Goal: Task Accomplishment & Management: Use online tool/utility

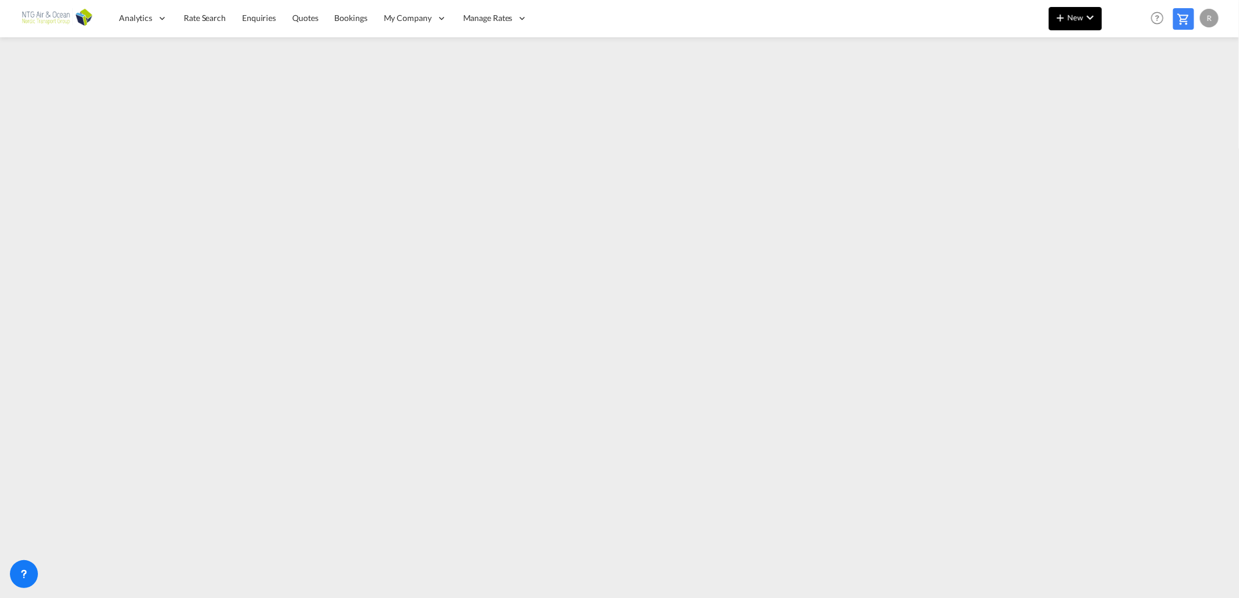
click at [1073, 15] on span "New" at bounding box center [1075, 17] width 44 height 9
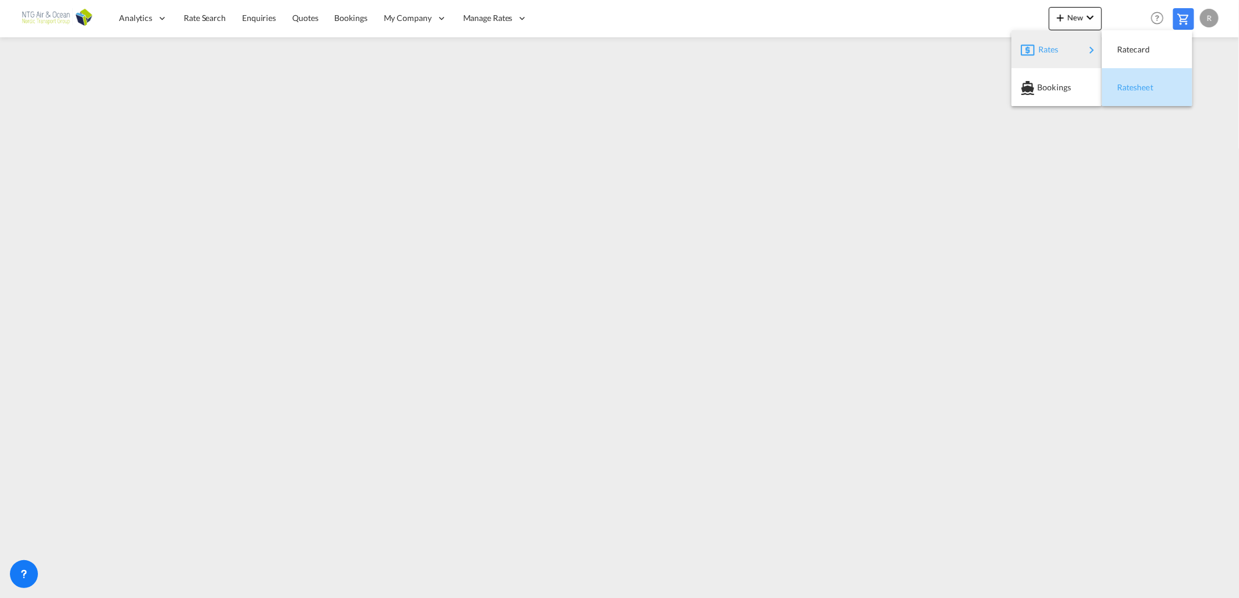
click at [1121, 83] on span "Ratesheet" at bounding box center [1123, 87] width 13 height 23
